Goal: Complete application form

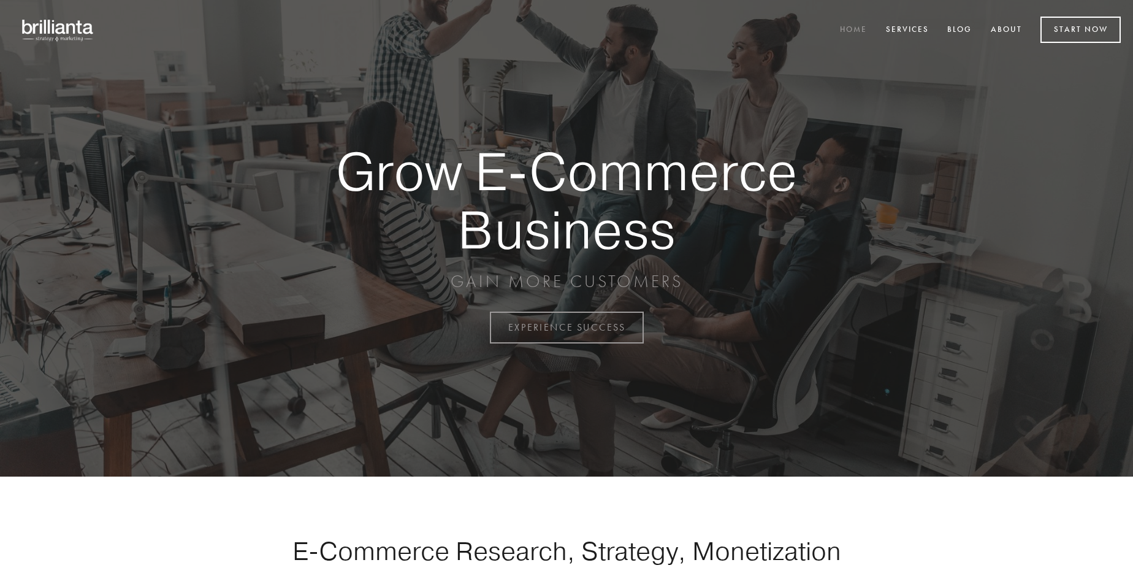
scroll to position [3214, 0]
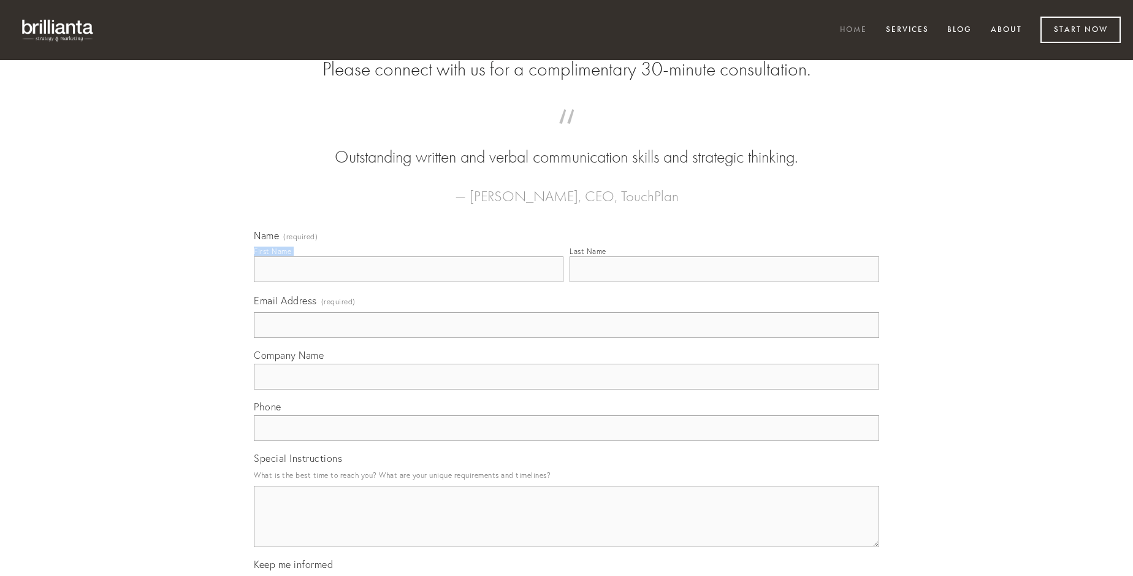
type input "[PERSON_NAME]"
click at [724, 282] on input "Last Name" at bounding box center [725, 269] width 310 height 26
type input "[PERSON_NAME]"
click at [567, 338] on input "Email Address (required)" at bounding box center [566, 325] width 625 height 26
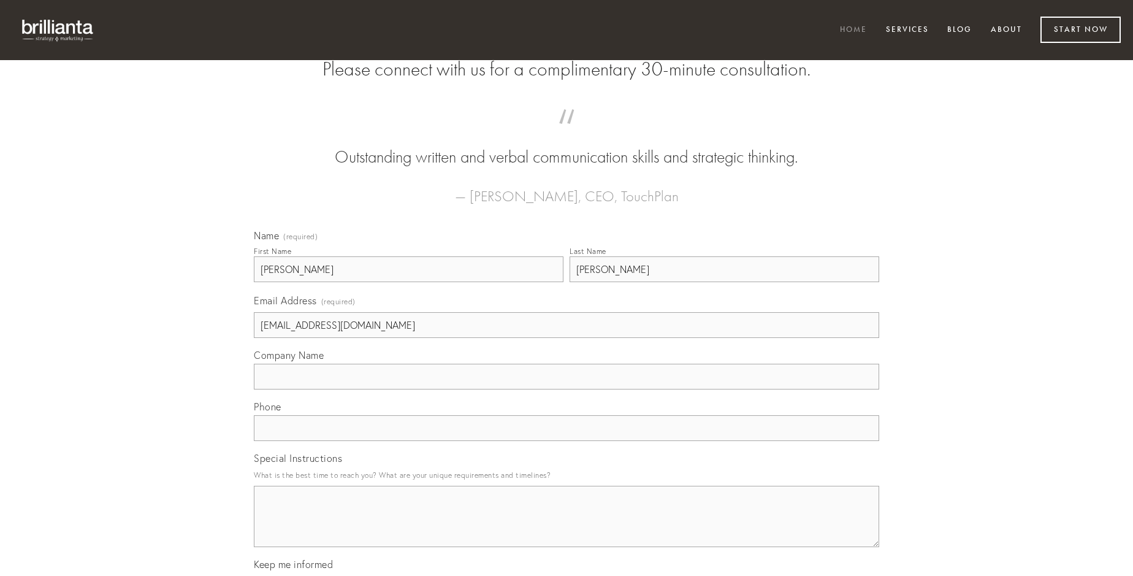
type input "[EMAIL_ADDRESS][DOMAIN_NAME]"
click at [567, 389] on input "Company Name" at bounding box center [566, 377] width 625 height 26
type input "aegrus"
click at [567, 441] on input "text" at bounding box center [566, 428] width 625 height 26
click at [567, 527] on textarea "Special Instructions" at bounding box center [566, 516] width 625 height 61
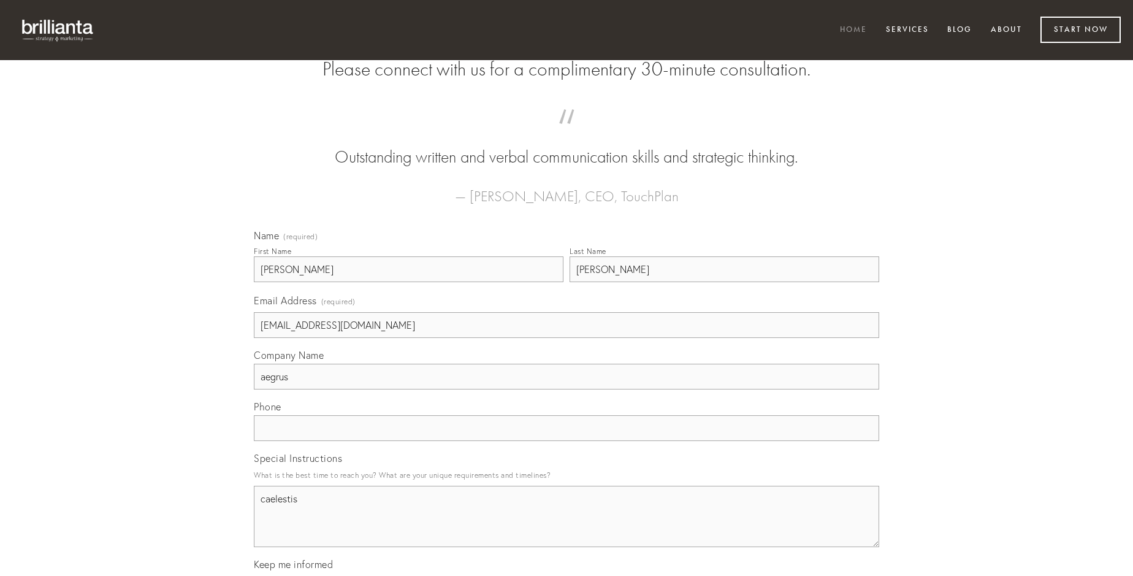
type textarea "caelestis"
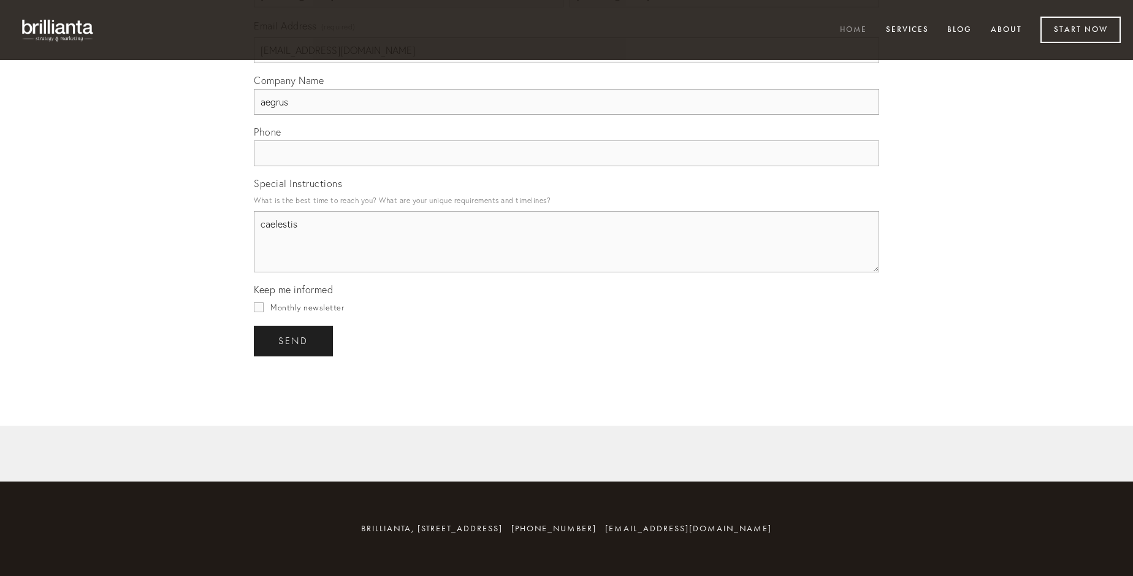
click at [294, 340] on span "send" at bounding box center [293, 340] width 30 height 11
